Goal: Feedback & Contribution: Submit feedback/report problem

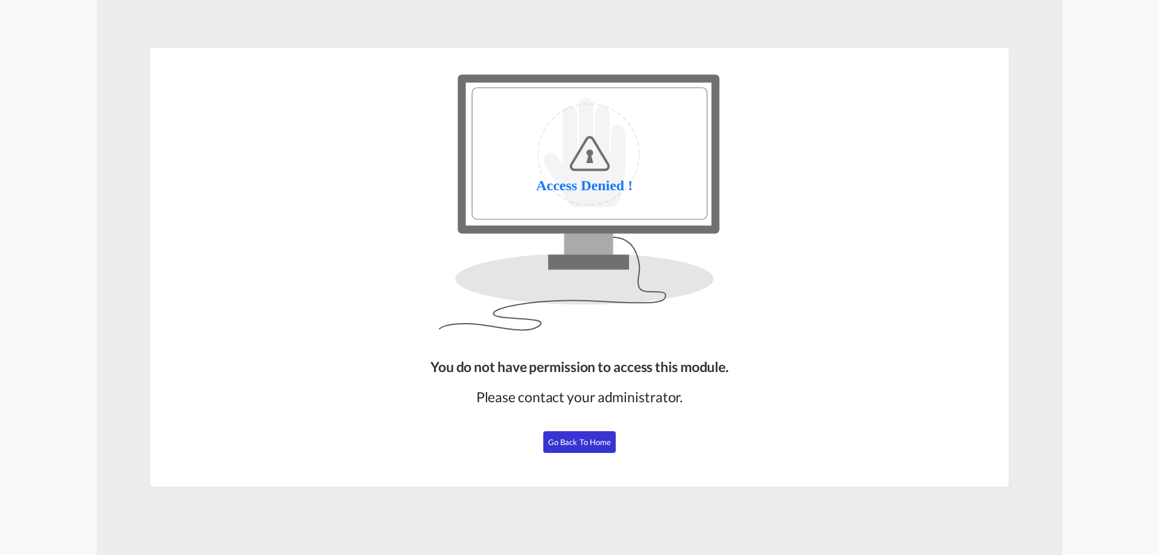
click at [582, 447] on button "Go Back to Home" at bounding box center [579, 442] width 72 height 22
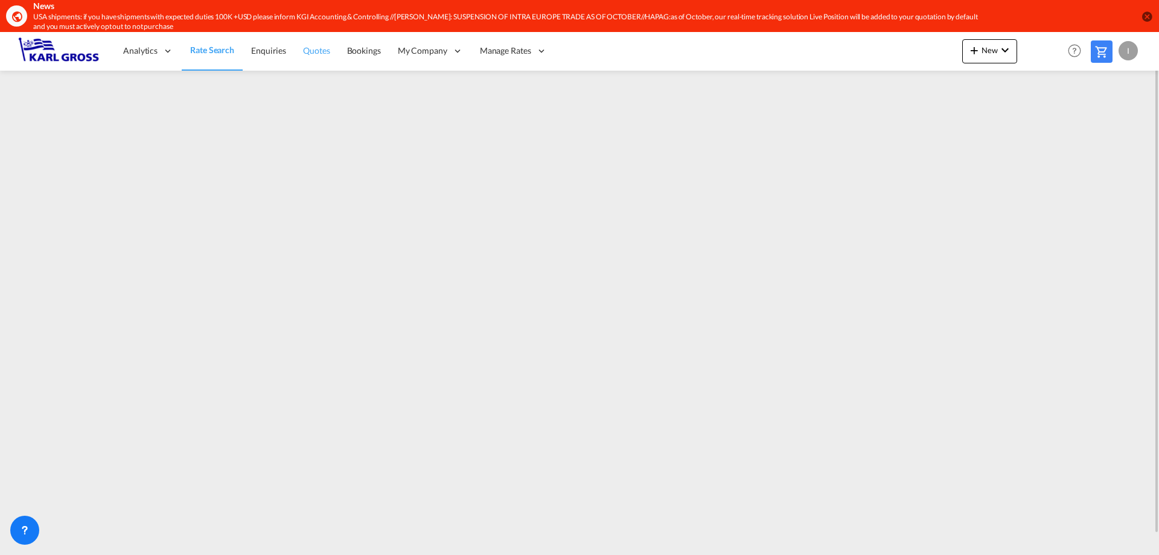
click at [315, 48] on span "Quotes" at bounding box center [316, 50] width 27 height 10
click at [215, 56] on span "Rate Search" at bounding box center [211, 50] width 43 height 10
click at [32, 527] on div at bounding box center [24, 529] width 29 height 29
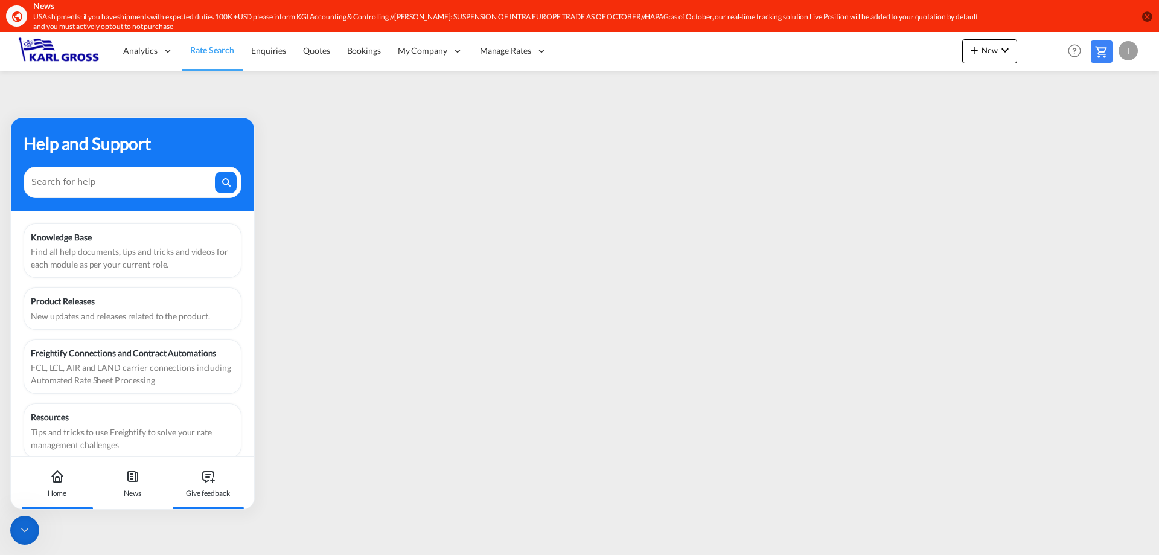
click at [205, 481] on icon at bounding box center [208, 476] width 14 height 14
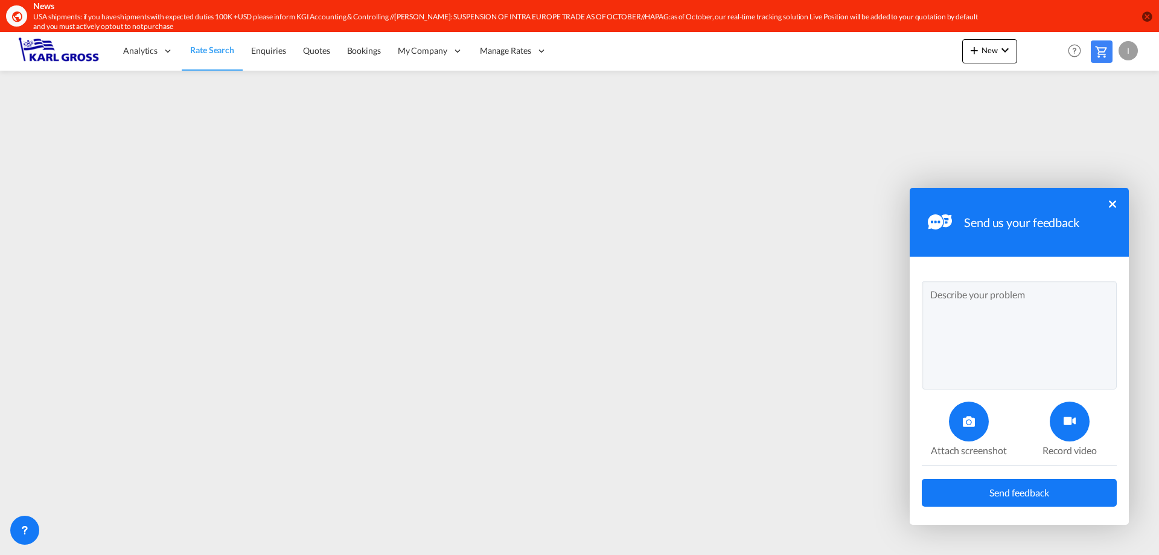
click at [974, 305] on textarea at bounding box center [1019, 335] width 195 height 109
click at [994, 315] on textarea "Dear all, can you kindly" at bounding box center [1019, 335] width 195 height 109
click at [1039, 316] on textarea "Dear all, can you kindly" at bounding box center [1019, 335] width 195 height 109
click at [1059, 423] on div at bounding box center [1070, 421] width 40 height 40
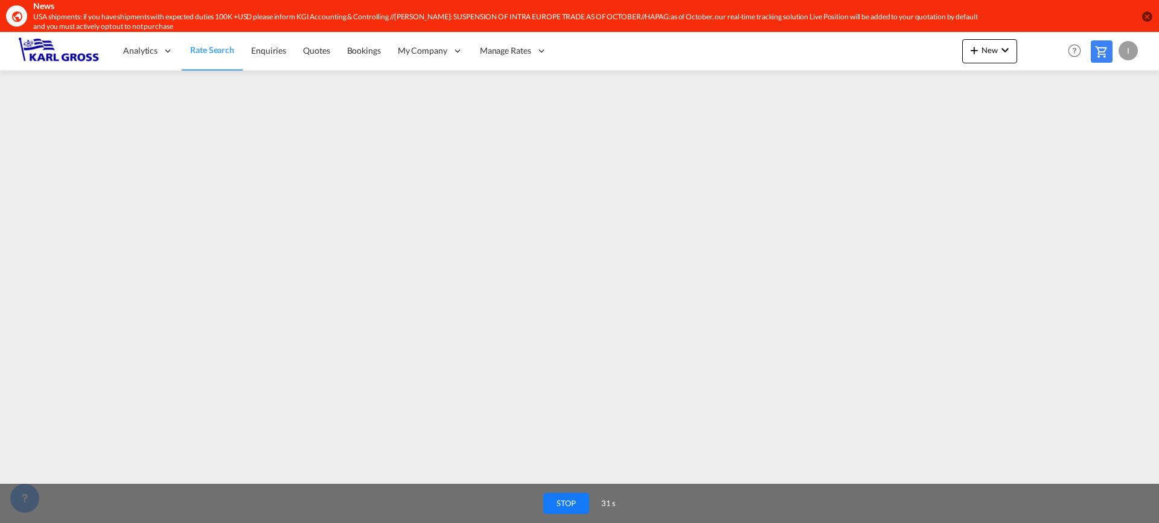
click at [582, 503] on button "STOP" at bounding box center [566, 503] width 46 height 21
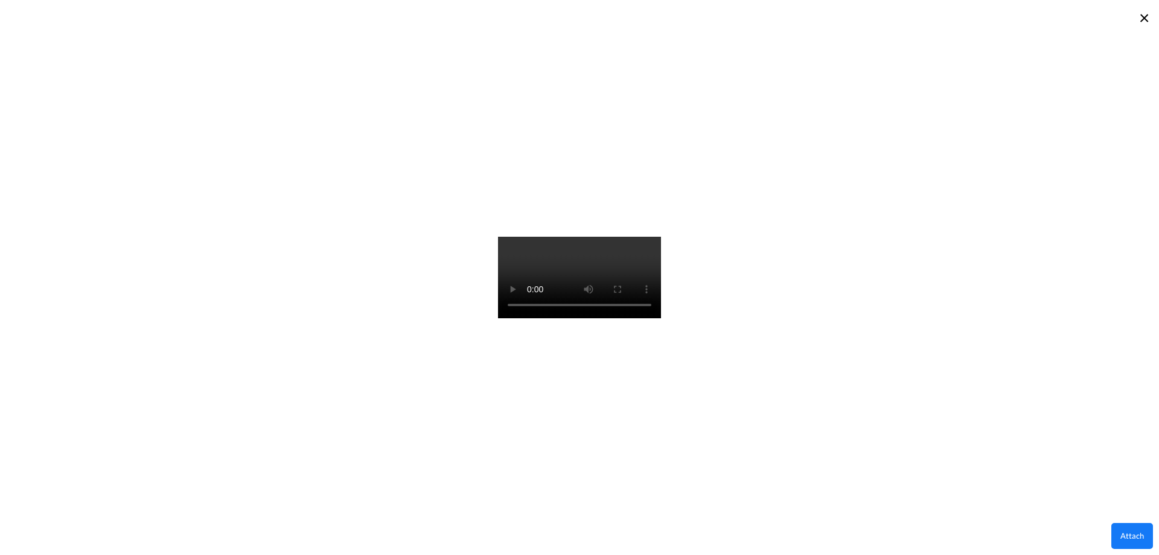
click at [1121, 540] on button "Attach" at bounding box center [1132, 536] width 42 height 26
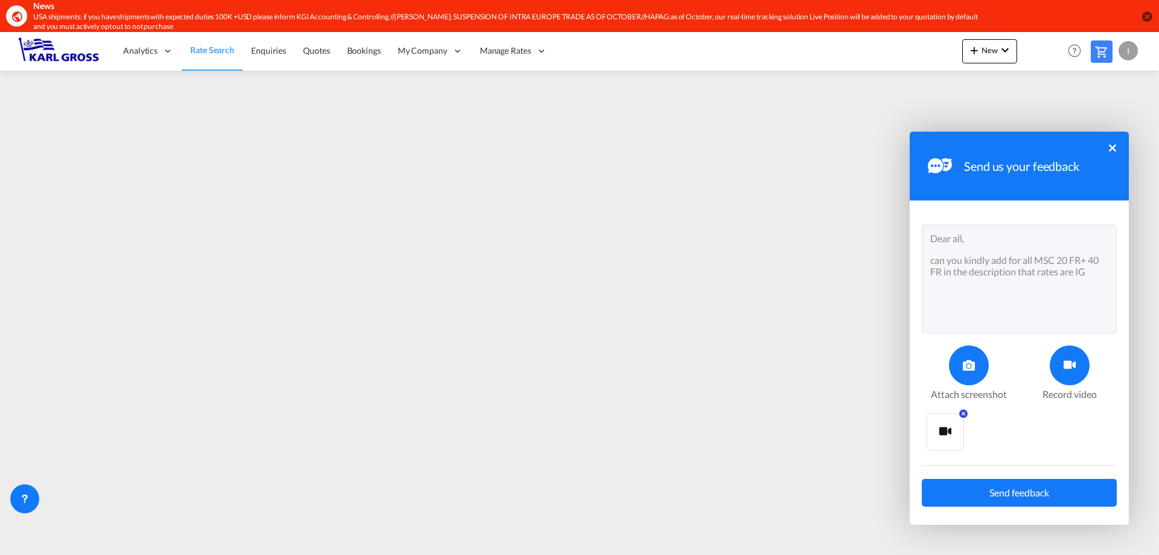
click at [1093, 276] on textarea "Dear all, can you kindly add for all MSC 20 FR+ 40 FR in the description that r…" at bounding box center [1019, 279] width 195 height 109
type textarea "Dear all, can you kindly add for all MSC 20 FR+ 40 FR in the description that r…"
click at [1057, 510] on div "Send us your feedback × Dear all, can you kindly add for all MSC 20 FR+ 40 FR i…" at bounding box center [1019, 328] width 219 height 393
click at [1057, 499] on button "Send feedback" at bounding box center [1019, 493] width 195 height 28
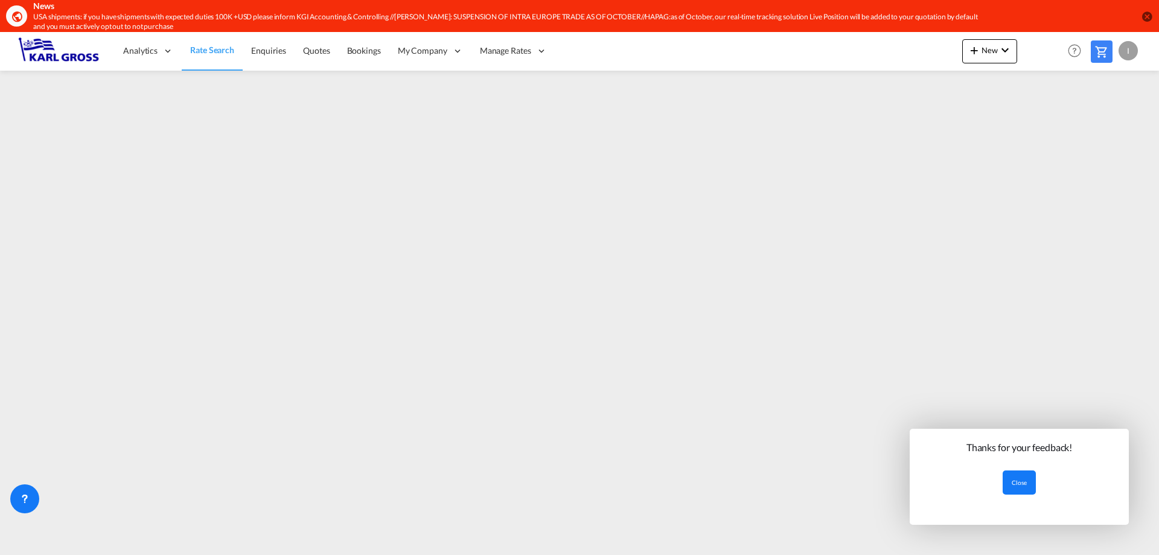
click at [1019, 481] on button "Close" at bounding box center [1019, 482] width 33 height 24
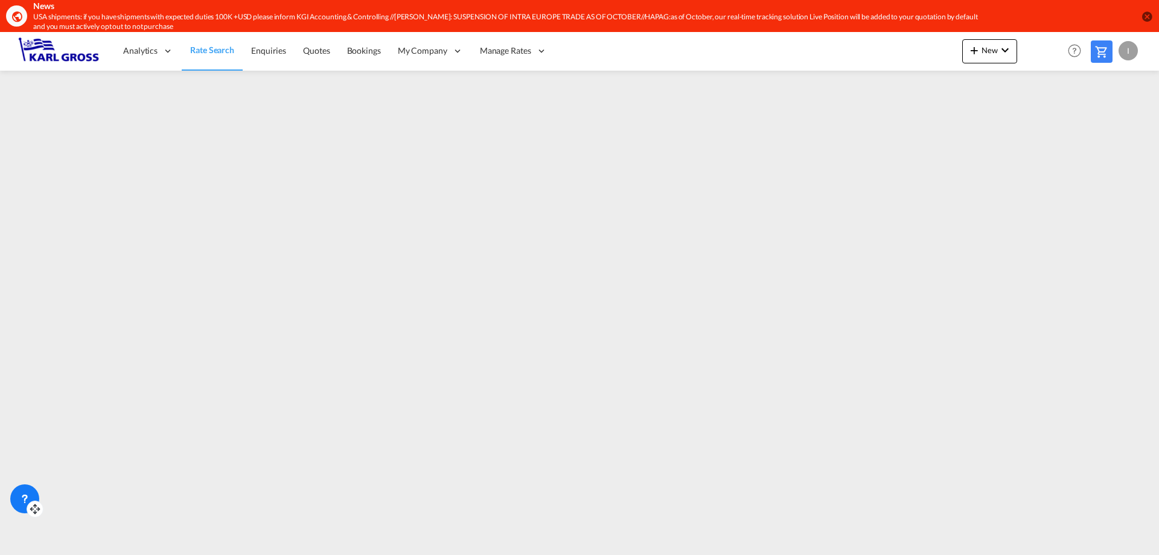
click at [32, 496] on div at bounding box center [24, 498] width 29 height 29
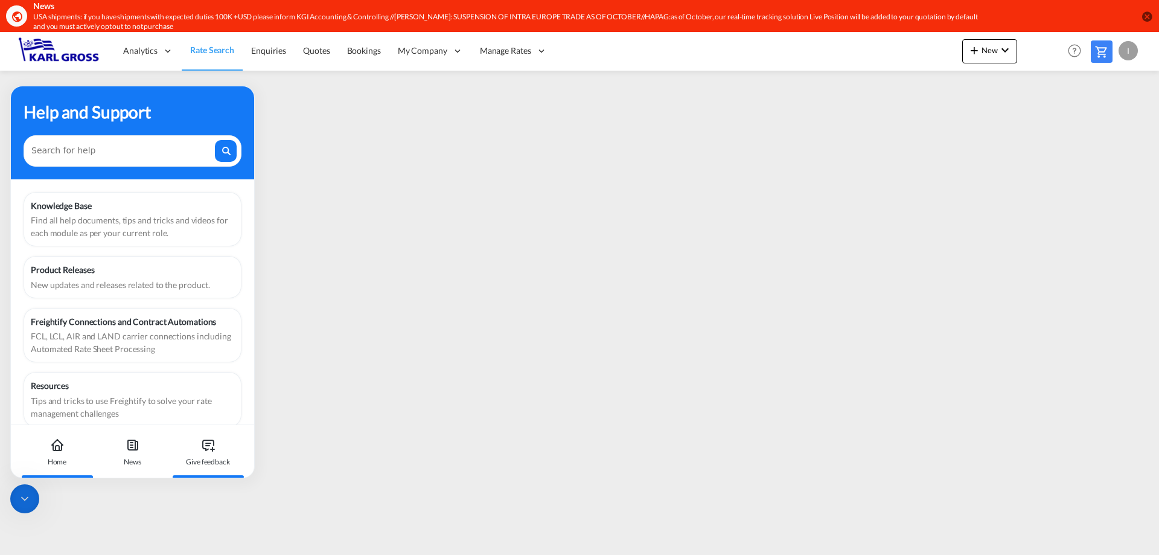
click at [218, 462] on div "Give feedback" at bounding box center [208, 461] width 44 height 11
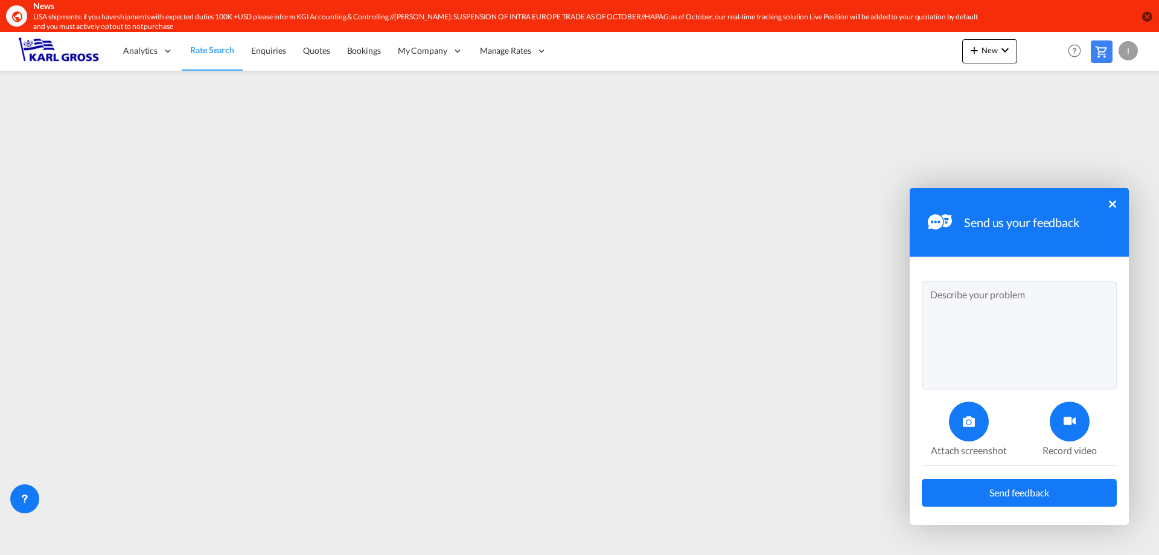
click at [959, 298] on textarea at bounding box center [1019, 335] width 195 height 109
click at [1041, 331] on textarea "Dear all, to what extent is it posible some time soon to filter the FR based on" at bounding box center [1019, 335] width 195 height 109
click at [1069, 328] on textarea "Dear all, to what extent is it posible some time soon to filter the FR based on…" at bounding box center [1019, 335] width 195 height 109
click at [1022, 317] on textarea "Dear all, to what extent is it posible some time soon to filter the FR based on…" at bounding box center [1019, 335] width 195 height 109
click at [1016, 328] on textarea "Dear all, to what extent is it possible some time soon to filter the FR based o…" at bounding box center [1019, 335] width 195 height 109
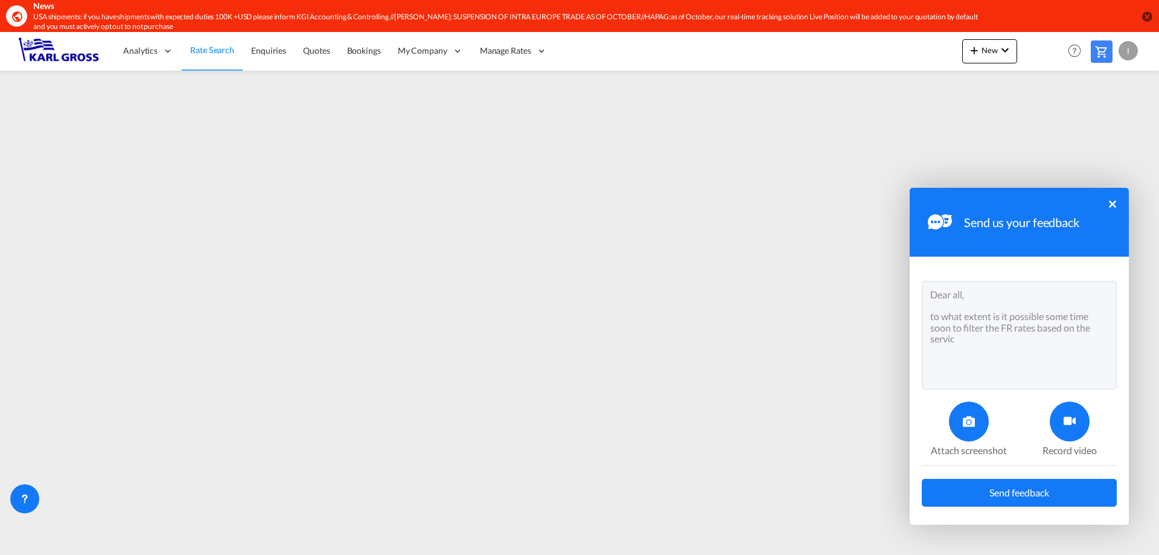
click at [964, 337] on textarea "Dear all, to what extent is it possible some time soon to filter the FR rates b…" at bounding box center [1019, 335] width 195 height 109
click at [955, 365] on textarea "Dear all, to what extent is it possible some time soon to filter the FR rates b…" at bounding box center [1019, 335] width 195 height 109
click at [1060, 416] on div at bounding box center [1070, 421] width 40 height 40
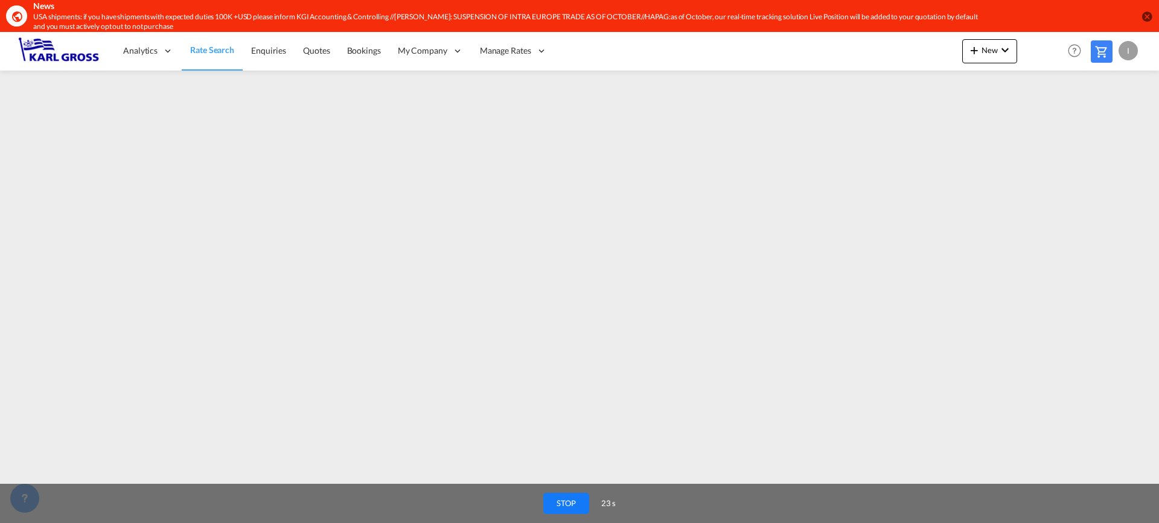
click at [557, 498] on button "STOP" at bounding box center [566, 503] width 46 height 21
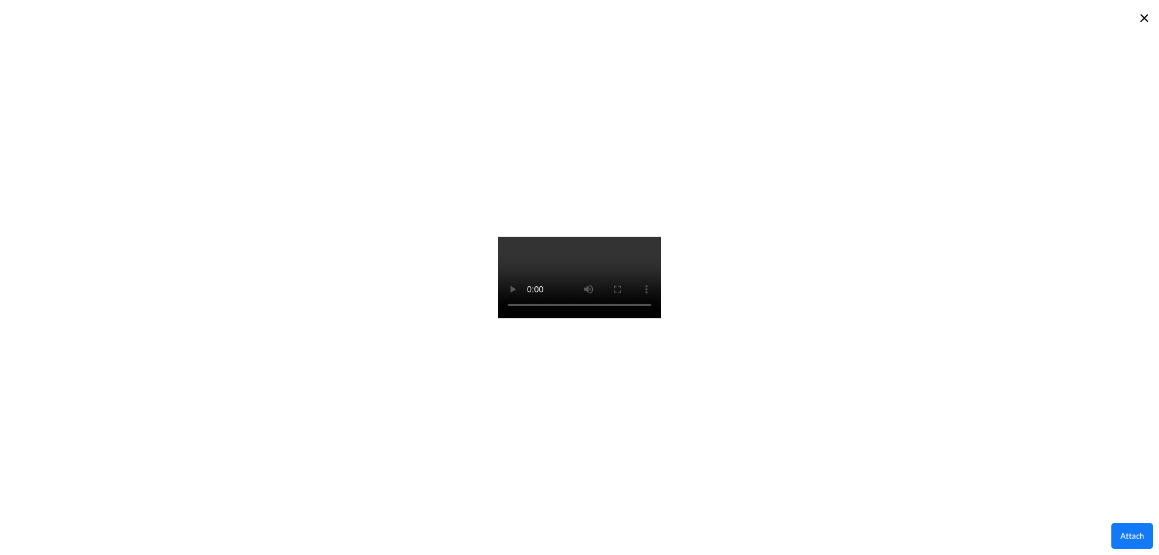
click at [1135, 540] on button "Attach" at bounding box center [1132, 536] width 42 height 26
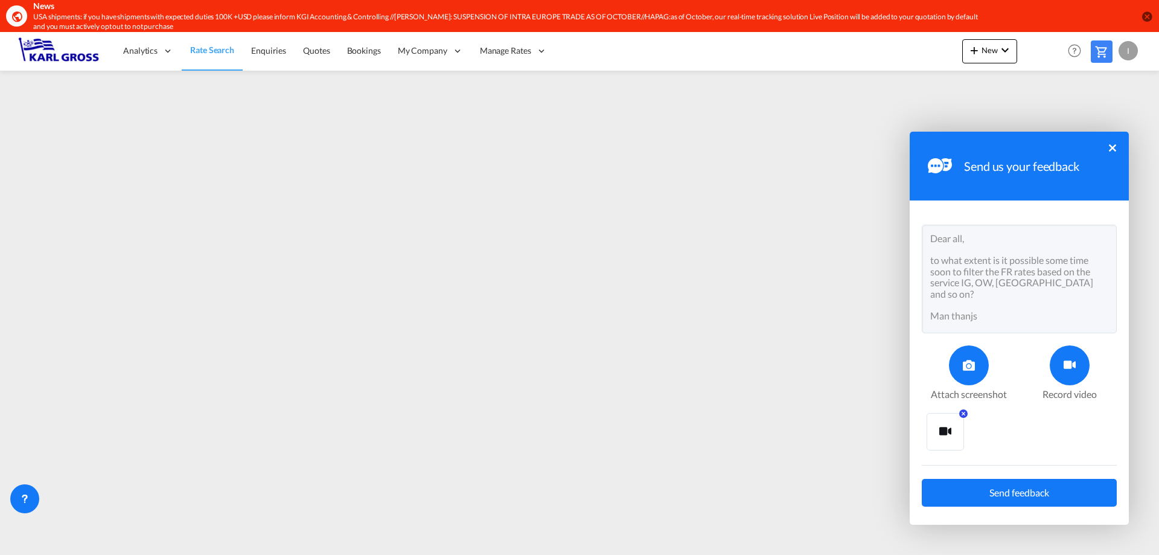
click at [975, 307] on textarea "Dear all, to what extent is it possible some time soon to filter the FR rates b…" at bounding box center [1019, 279] width 195 height 109
type textarea "Dear all, to what extent is it possible some time soon to filter the FR rates b…"
click at [1042, 497] on span "Send feedback" at bounding box center [1019, 493] width 60 height 10
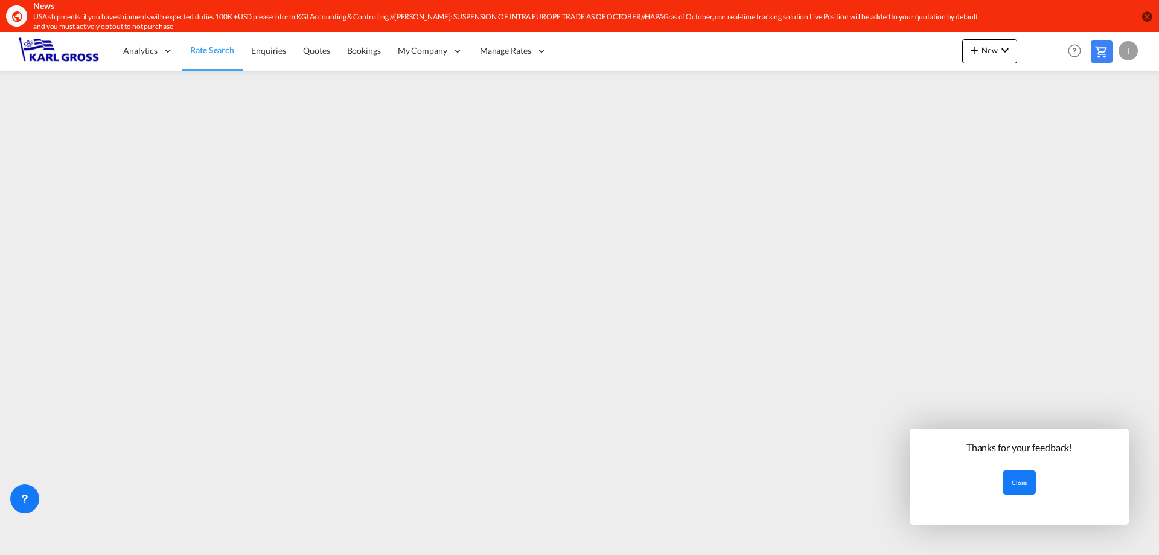
click at [1021, 483] on button "Close" at bounding box center [1019, 482] width 33 height 24
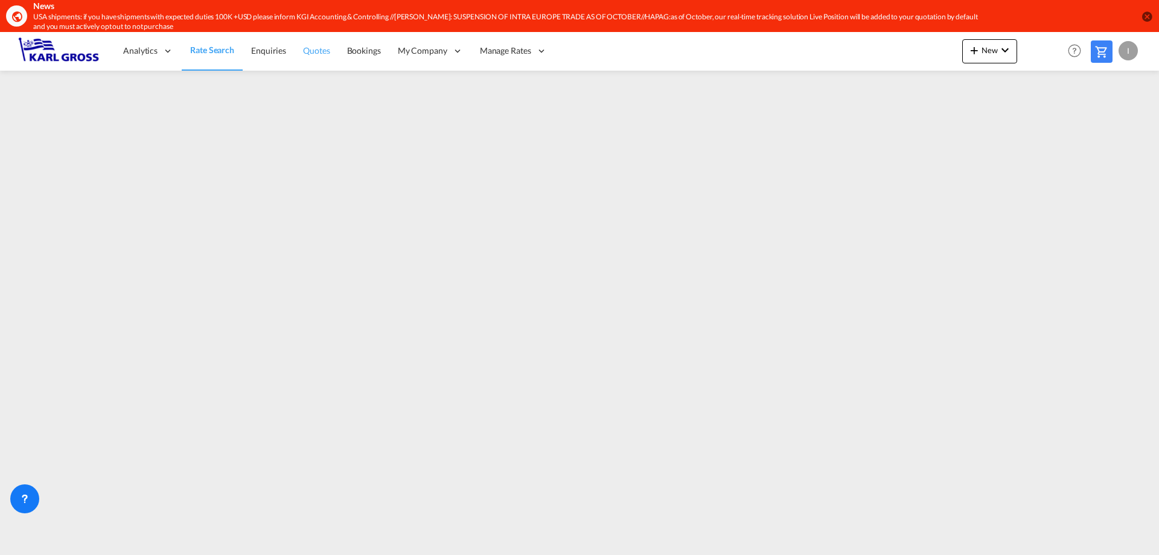
click at [314, 54] on span "Quotes" at bounding box center [316, 50] width 27 height 10
click at [1009, 49] on md-icon "icon-chevron-down" at bounding box center [1005, 50] width 14 height 14
click at [215, 50] on md-backdrop at bounding box center [579, 277] width 1159 height 555
click at [215, 50] on span "Rate Search" at bounding box center [211, 50] width 43 height 10
